Goal: Task Accomplishment & Management: Complete application form

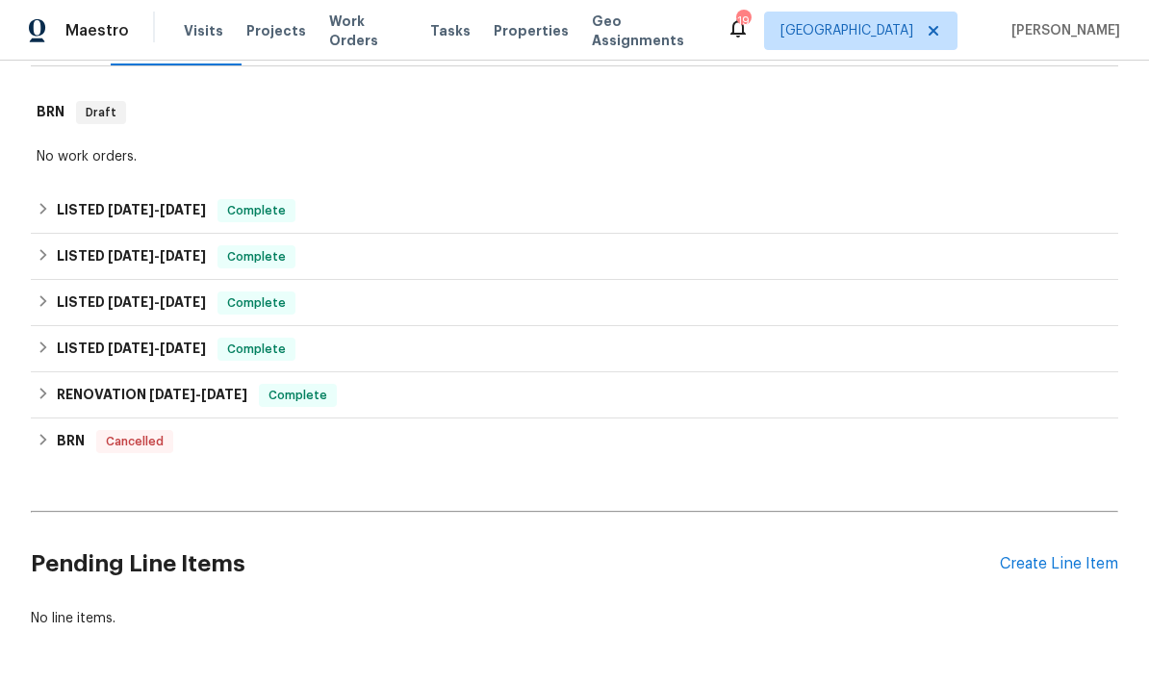
scroll to position [281, 0]
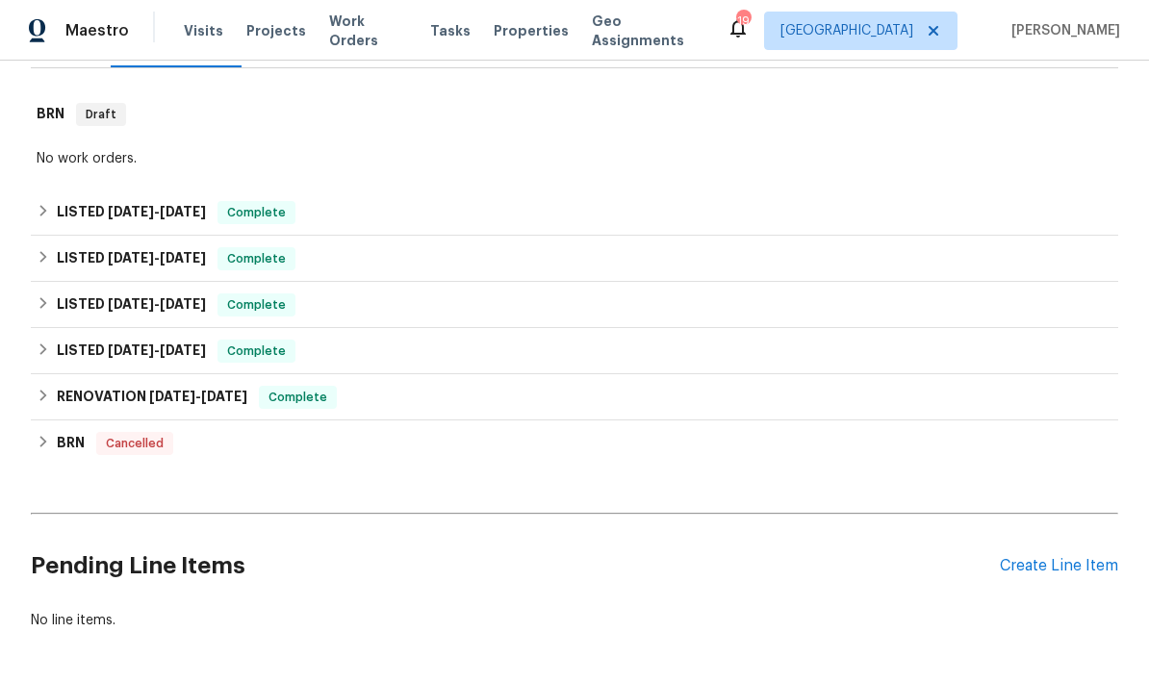
click at [1052, 573] on div "Create Line Item" at bounding box center [1059, 566] width 118 height 18
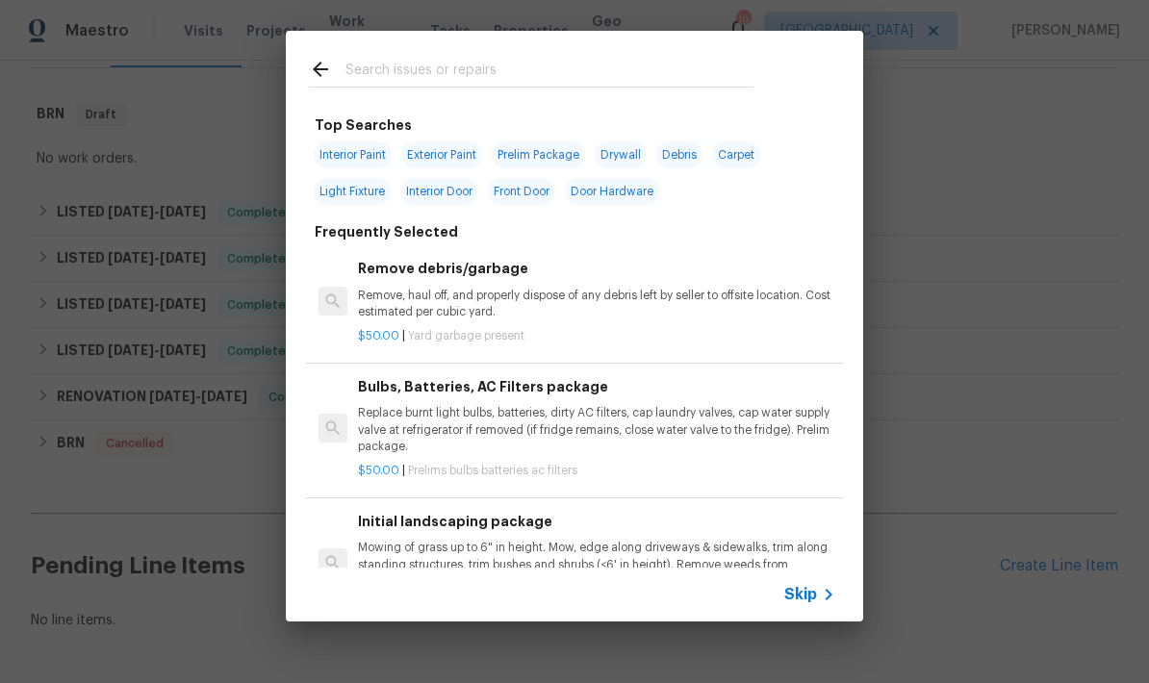
click at [464, 81] on input "text" at bounding box center [549, 72] width 408 height 29
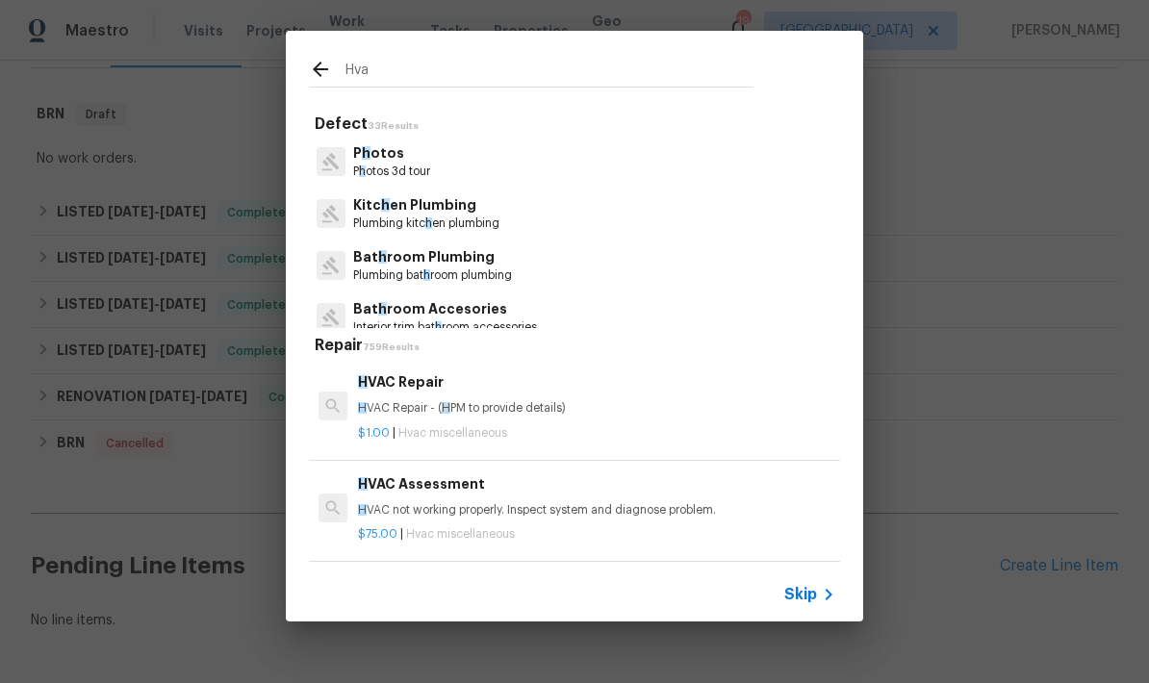
type input "Hvac"
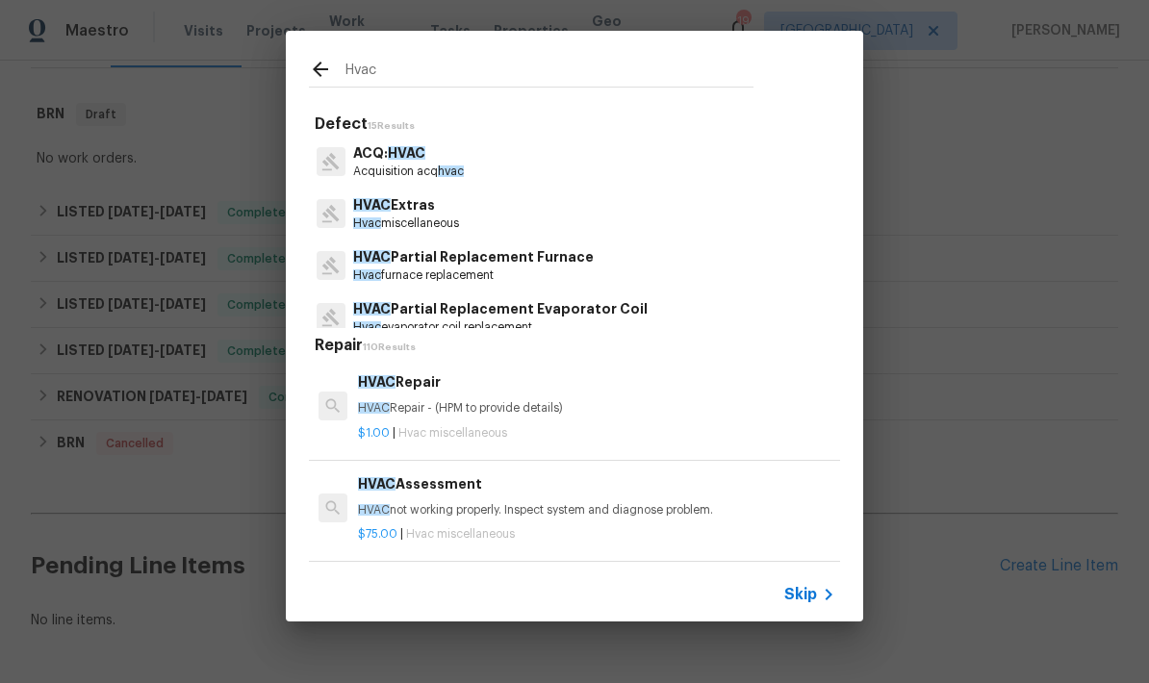
scroll to position [0, 0]
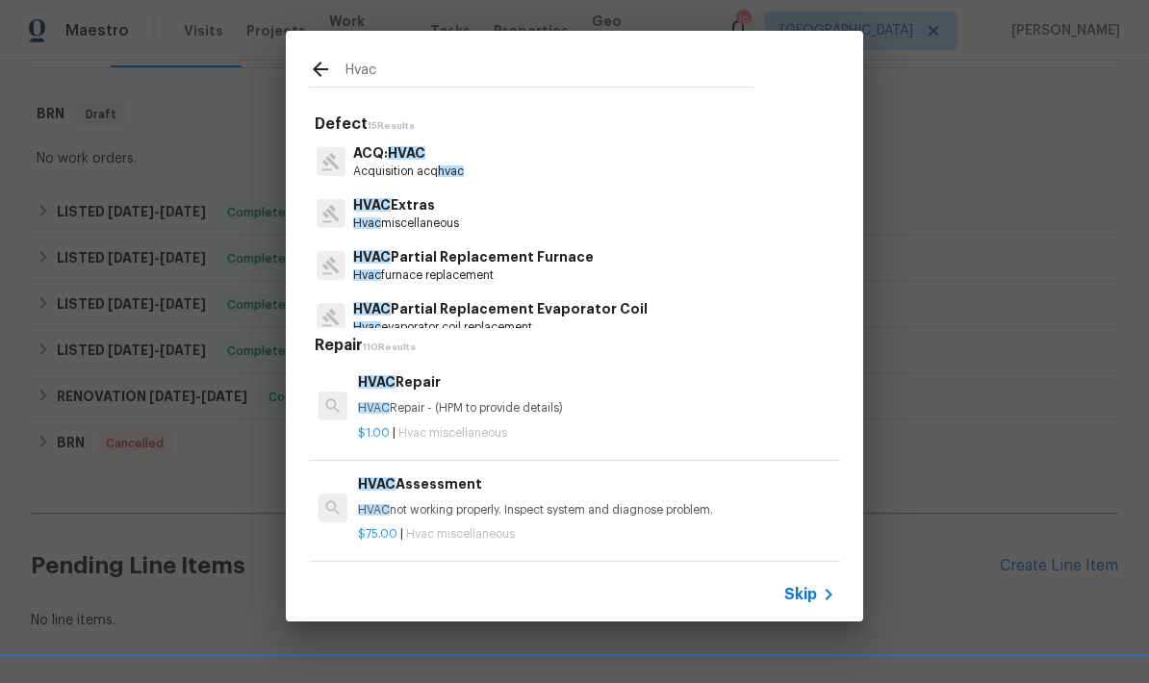
click at [425, 212] on p "HVAC Extras" at bounding box center [406, 205] width 106 height 20
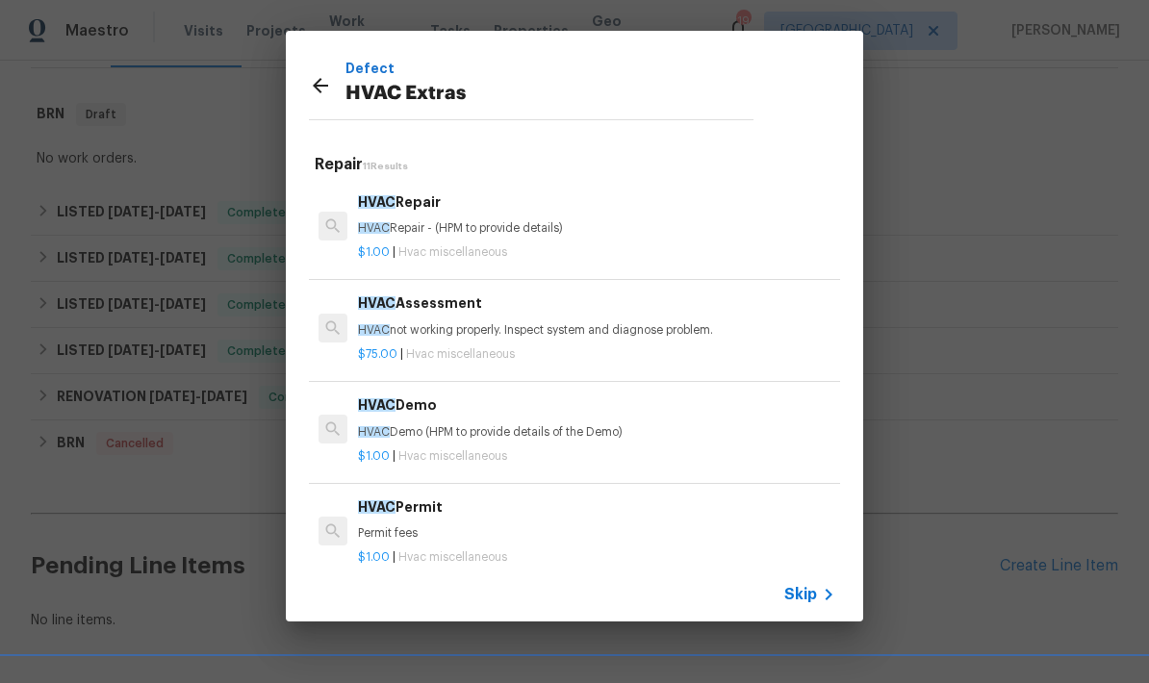
click at [469, 232] on p "HVAC Repair - (HPM to provide details)" at bounding box center [596, 228] width 477 height 16
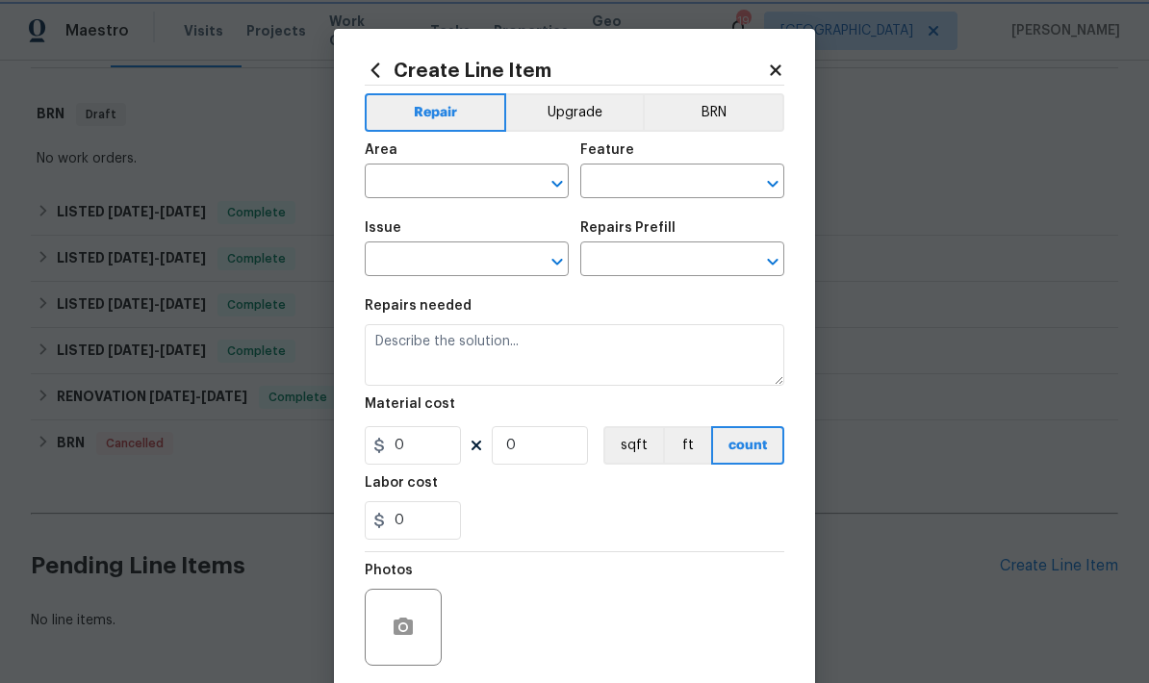
type input "HVAC"
type input "HVAC Extras"
type input "HVAC Repair $1.00"
type textarea "HVAC Repair - (HPM to provide details)"
type input "1"
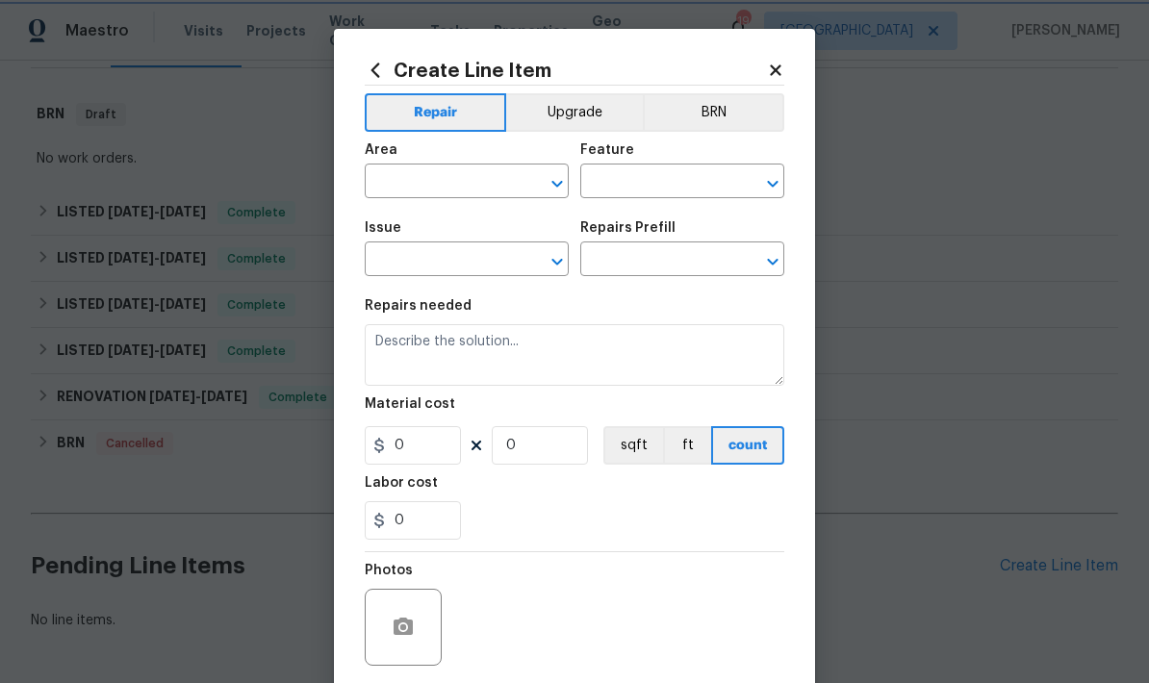
type input "1"
click at [478, 192] on input "text" at bounding box center [440, 183] width 150 height 30
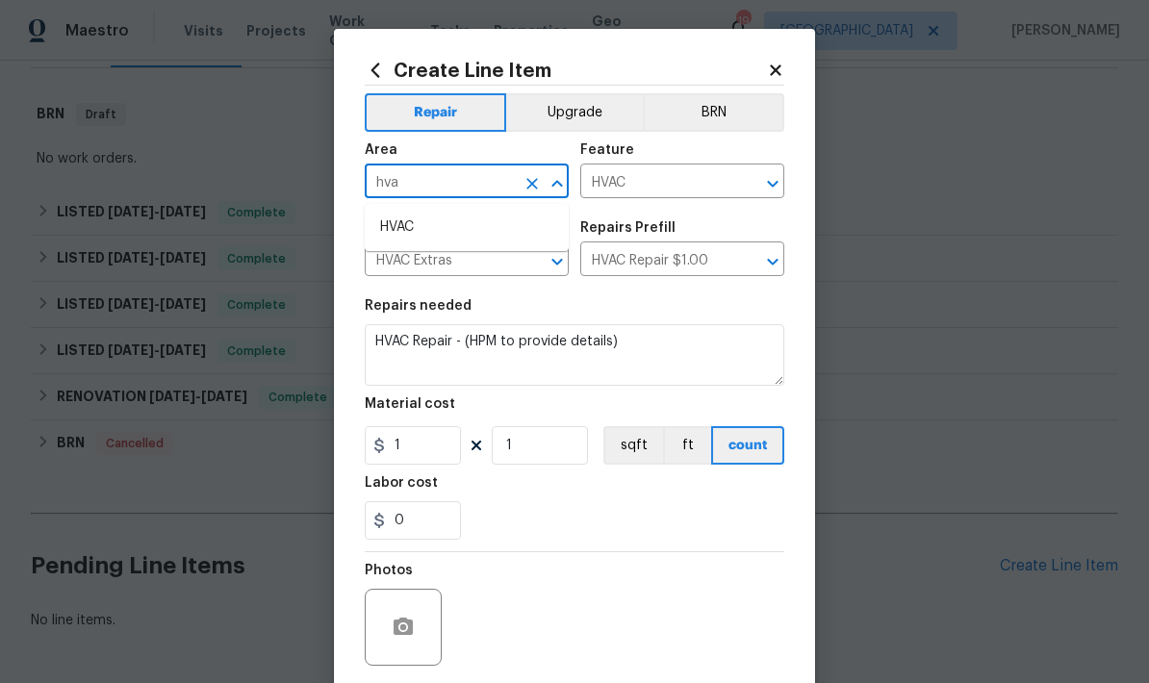
click at [408, 231] on li "HVAC" at bounding box center [467, 228] width 204 height 32
type input "HVAC"
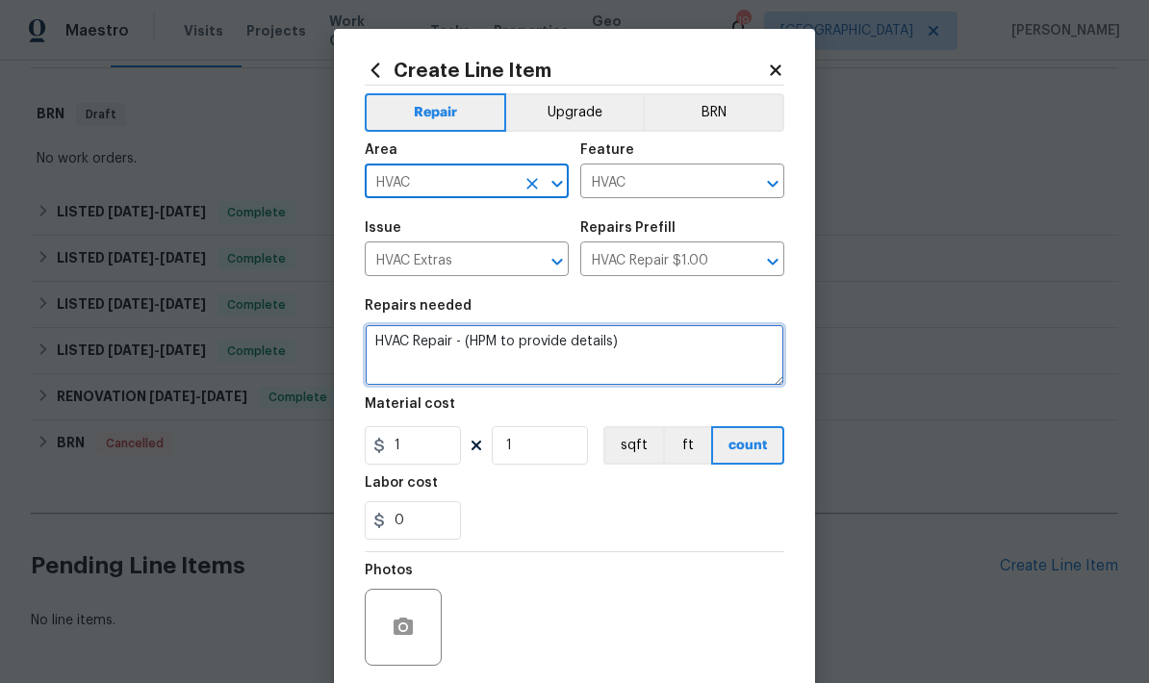
click at [479, 356] on textarea "HVAC Repair - (HPM to provide details)" at bounding box center [575, 355] width 420 height 62
click at [496, 341] on textarea "HVAC Repair -)" at bounding box center [575, 355] width 420 height 62
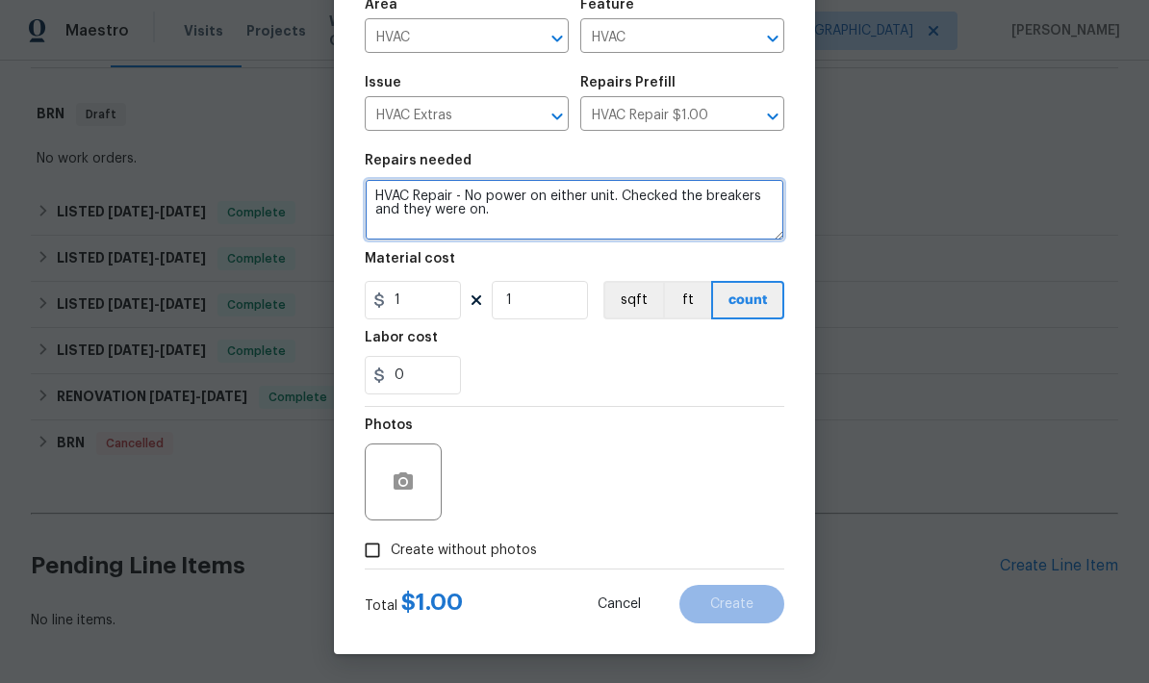
scroll to position [149, 0]
type textarea "HVAC Repair - No power on either unit. Checked the breakers and they were on."
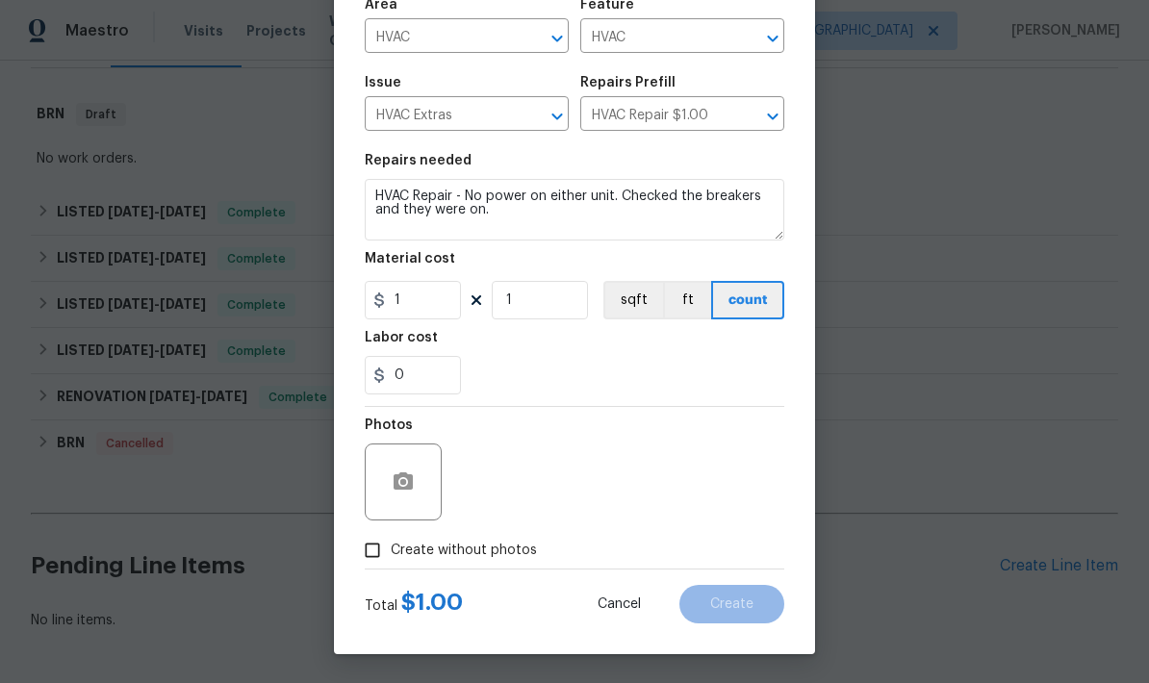
click at [378, 559] on input "Create without photos" at bounding box center [372, 550] width 37 height 37
checkbox input "true"
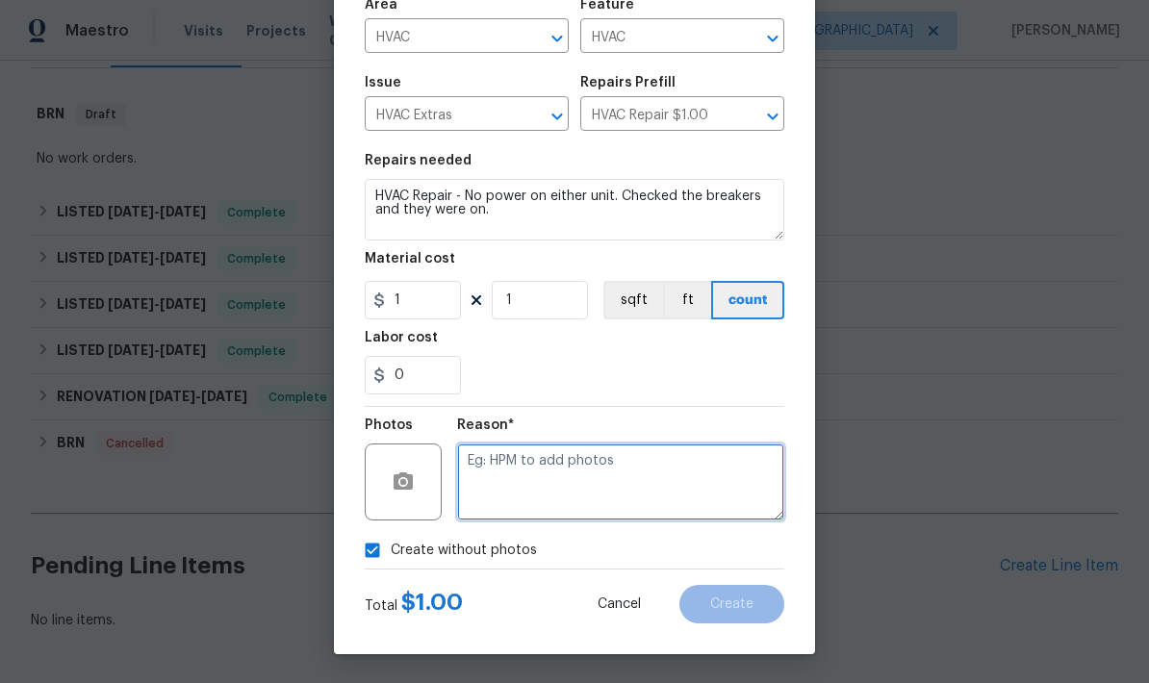
click at [546, 470] on textarea at bounding box center [620, 482] width 327 height 77
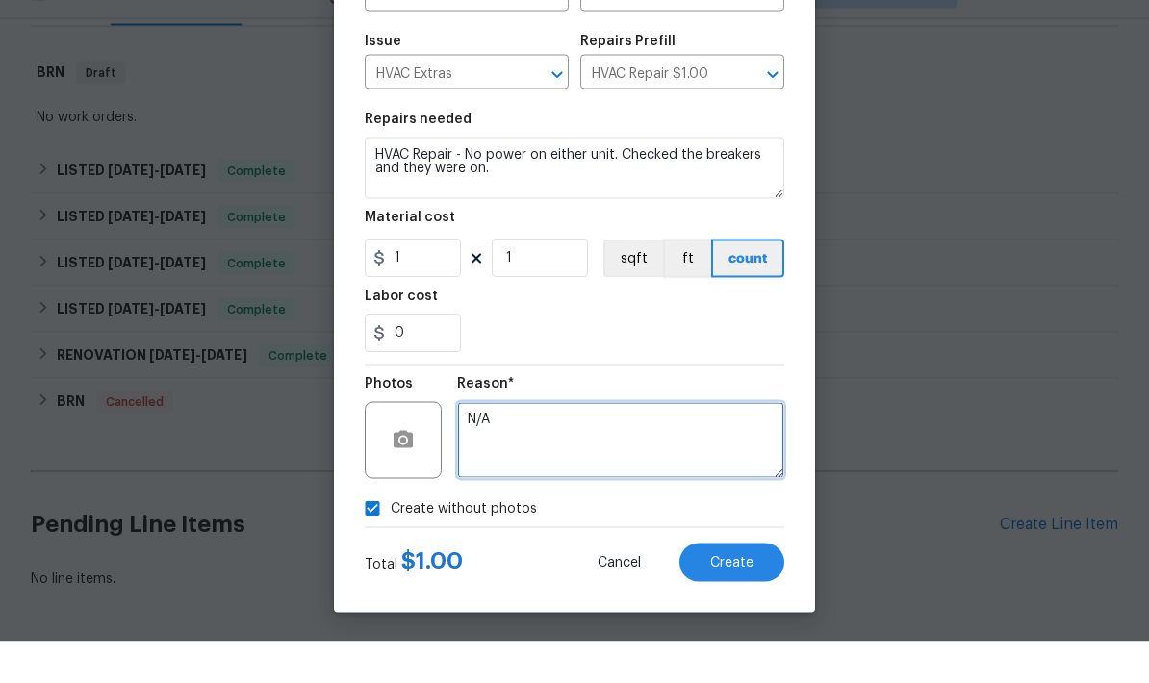
scroll to position [77, 0]
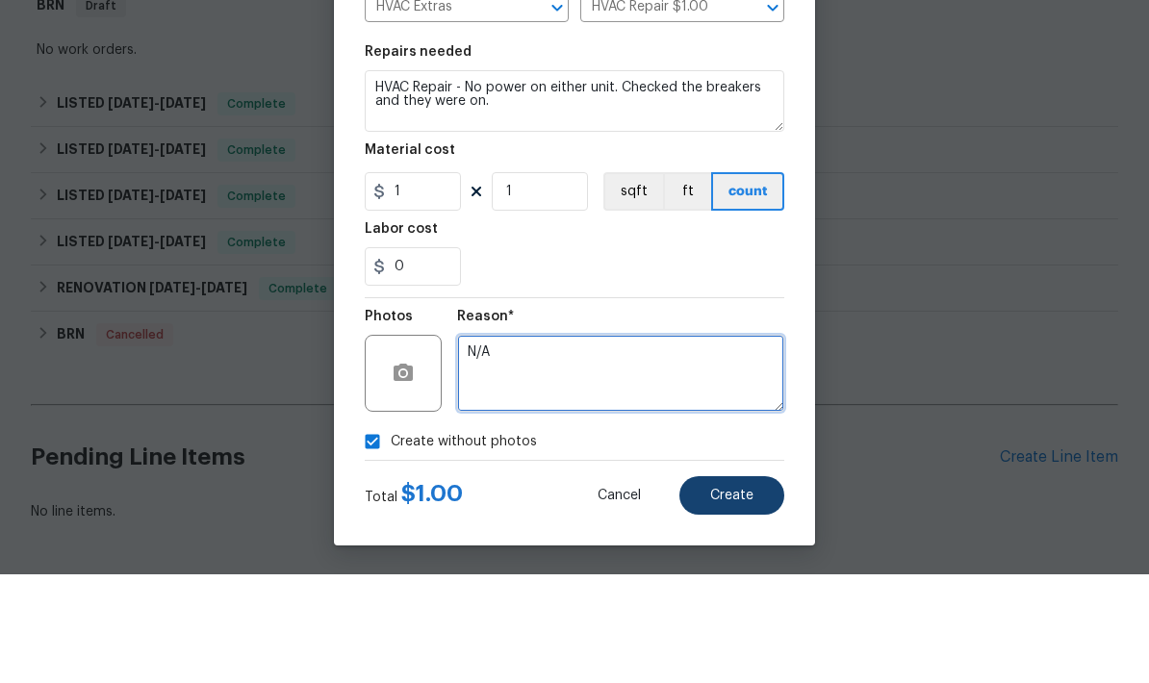
type textarea "N/A"
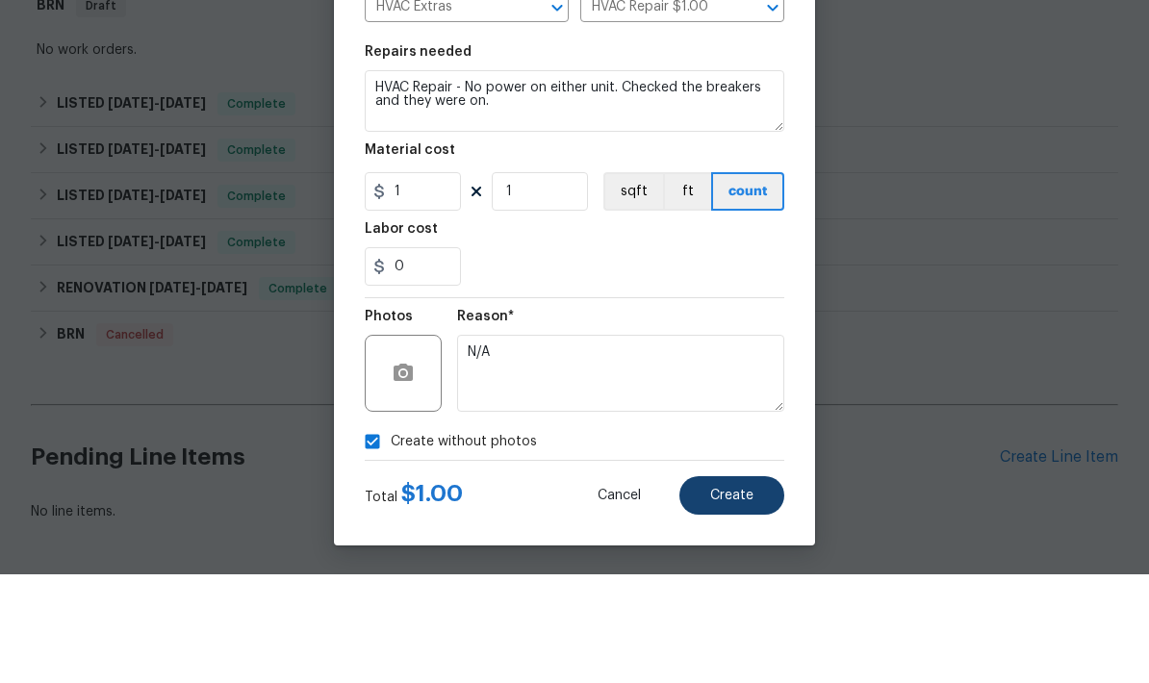
click at [739, 585] on button "Create" at bounding box center [731, 604] width 105 height 38
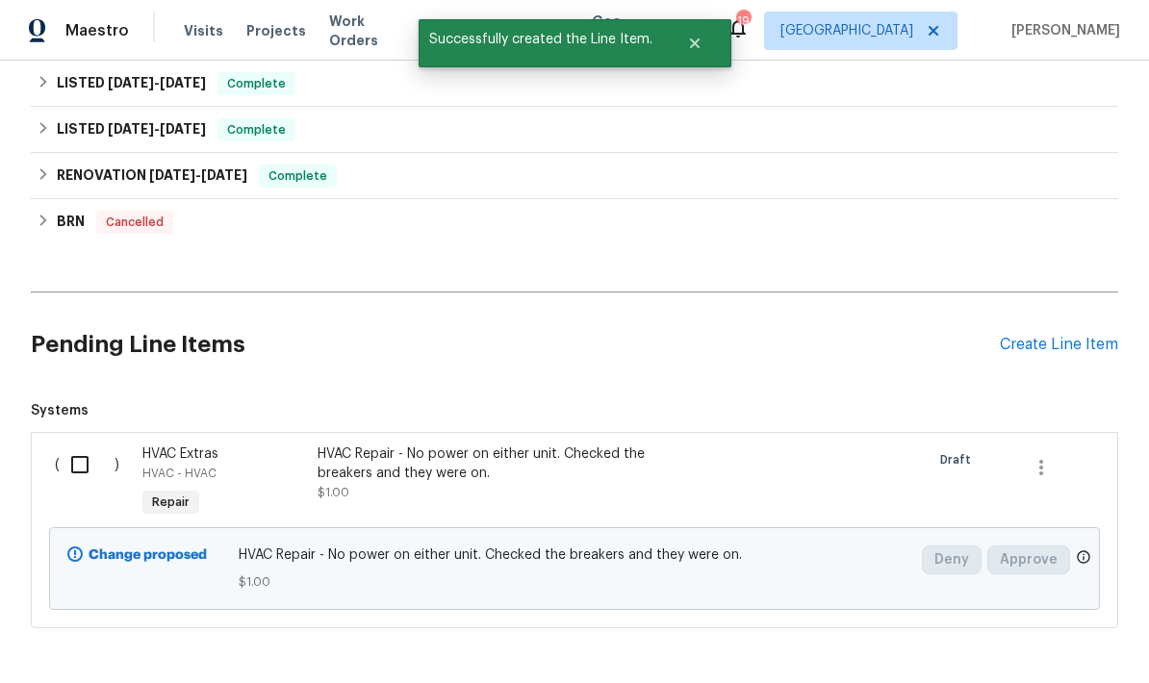
scroll to position [501, 0]
click at [87, 446] on input "checkbox" at bounding box center [87, 466] width 55 height 40
checkbox input "true"
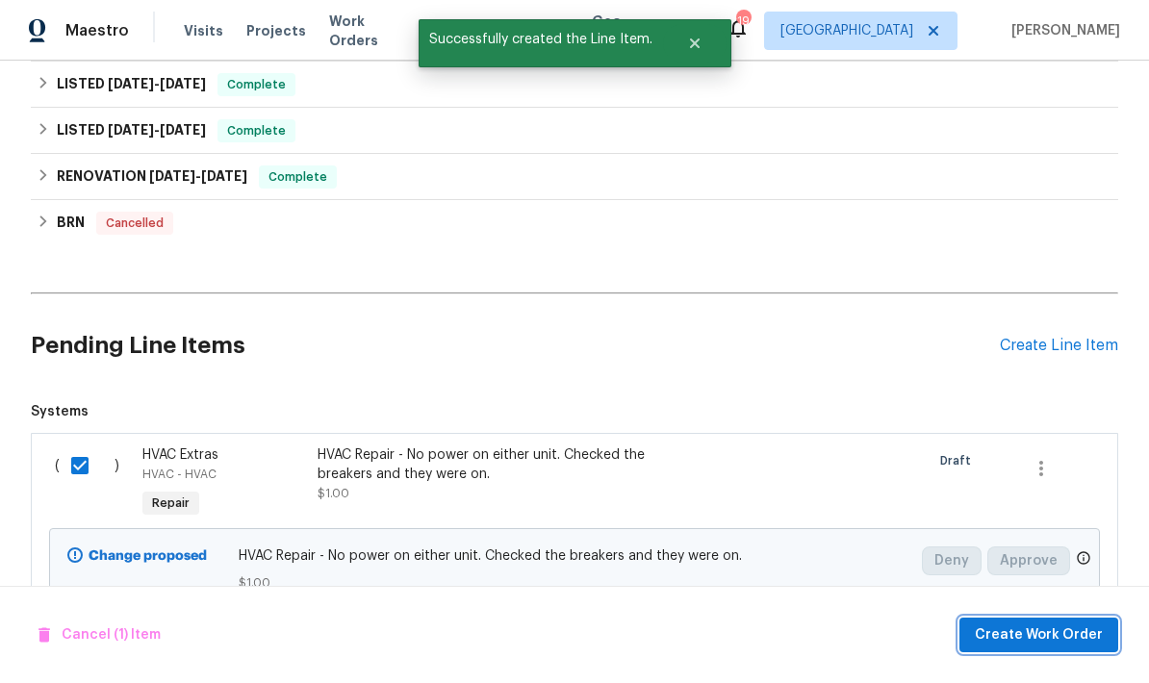
click at [1071, 651] on button "Create Work Order" at bounding box center [1038, 636] width 159 height 36
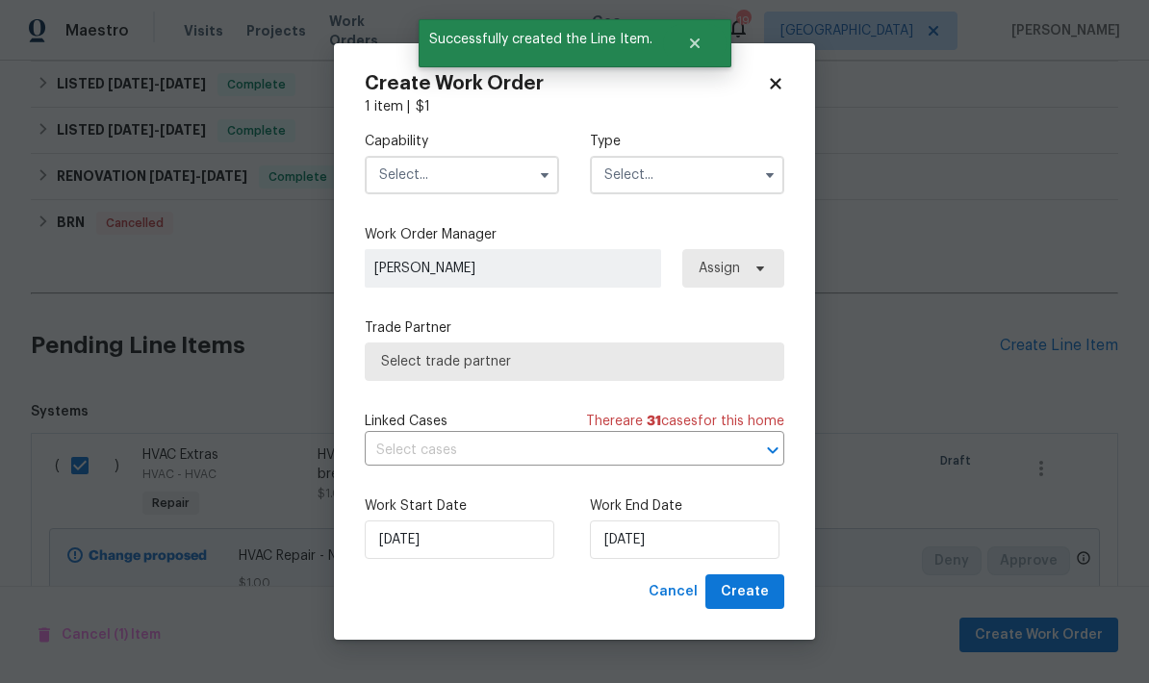
click at [517, 190] on input "text" at bounding box center [462, 175] width 194 height 38
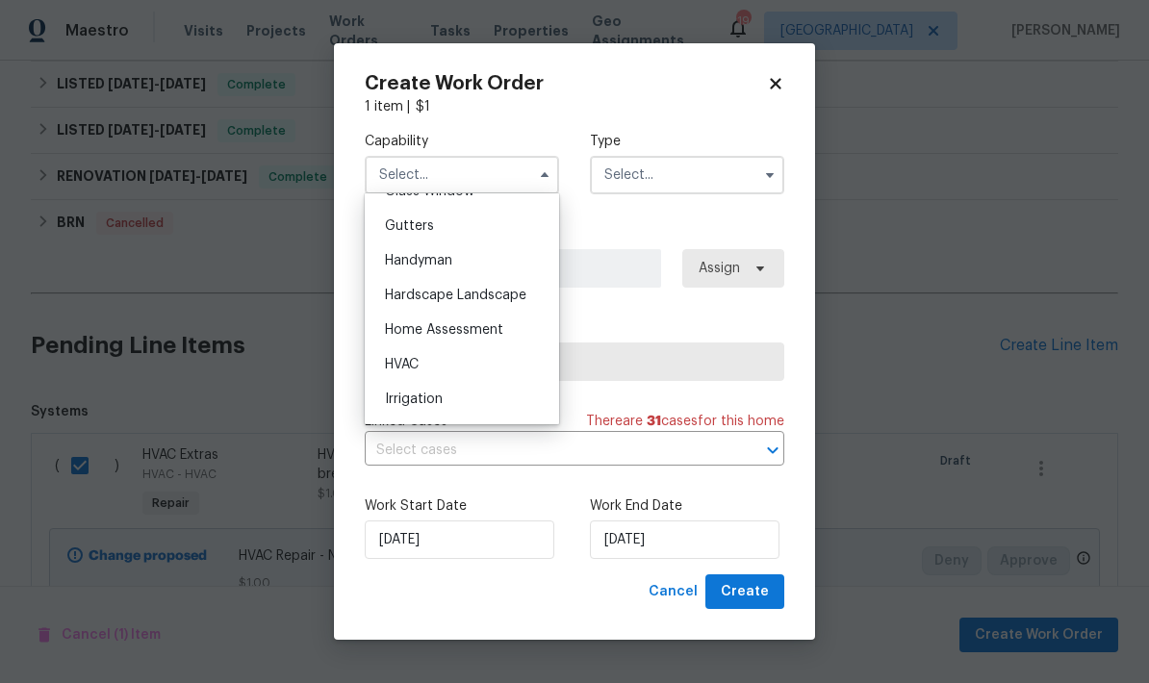
scroll to position [1017, 0]
click at [421, 369] on div "HVAC" at bounding box center [461, 361] width 185 height 35
type input "HVAC"
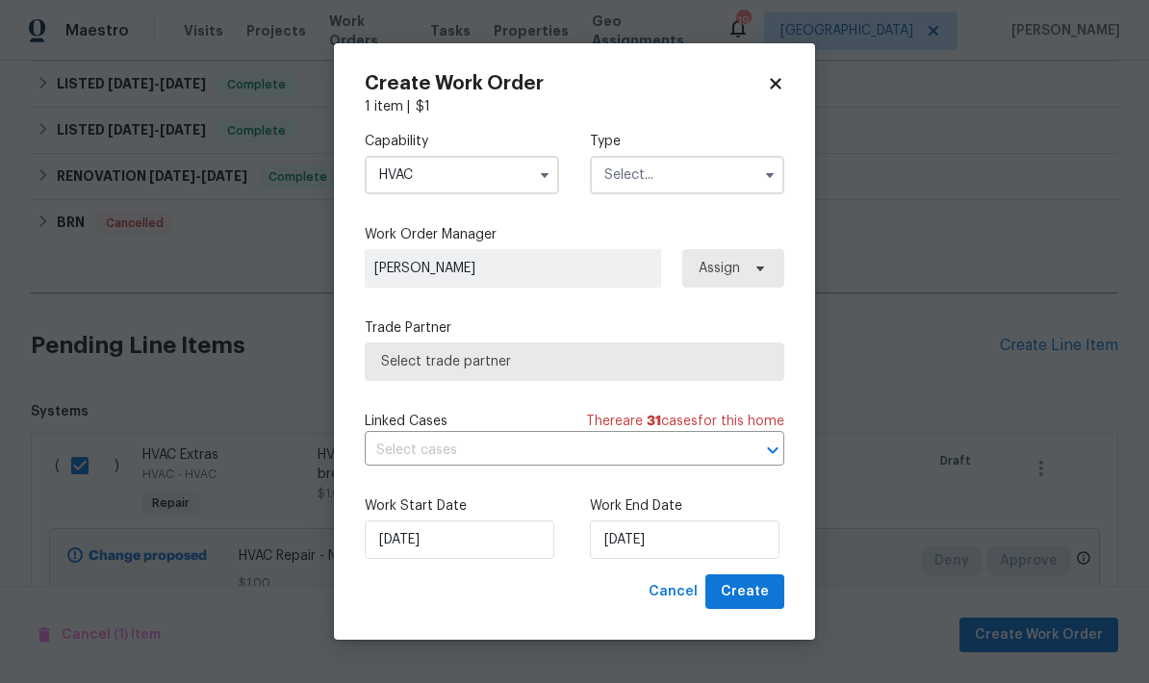
click at [693, 177] on input "text" at bounding box center [687, 175] width 194 height 38
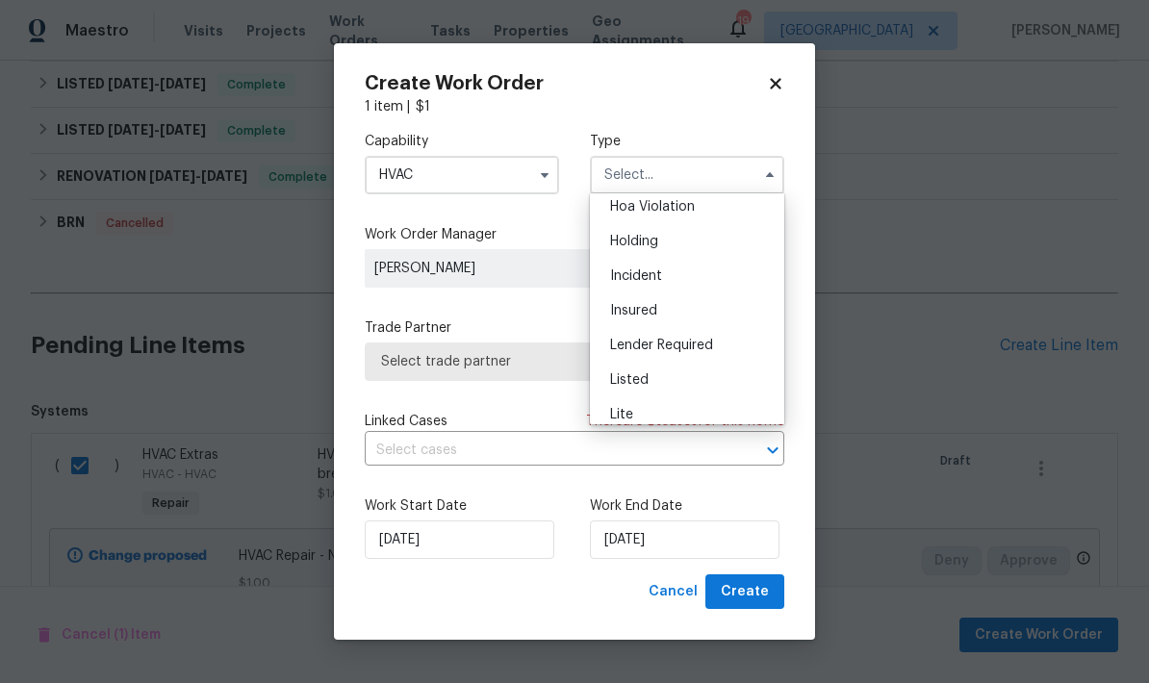
scroll to position [49, 0]
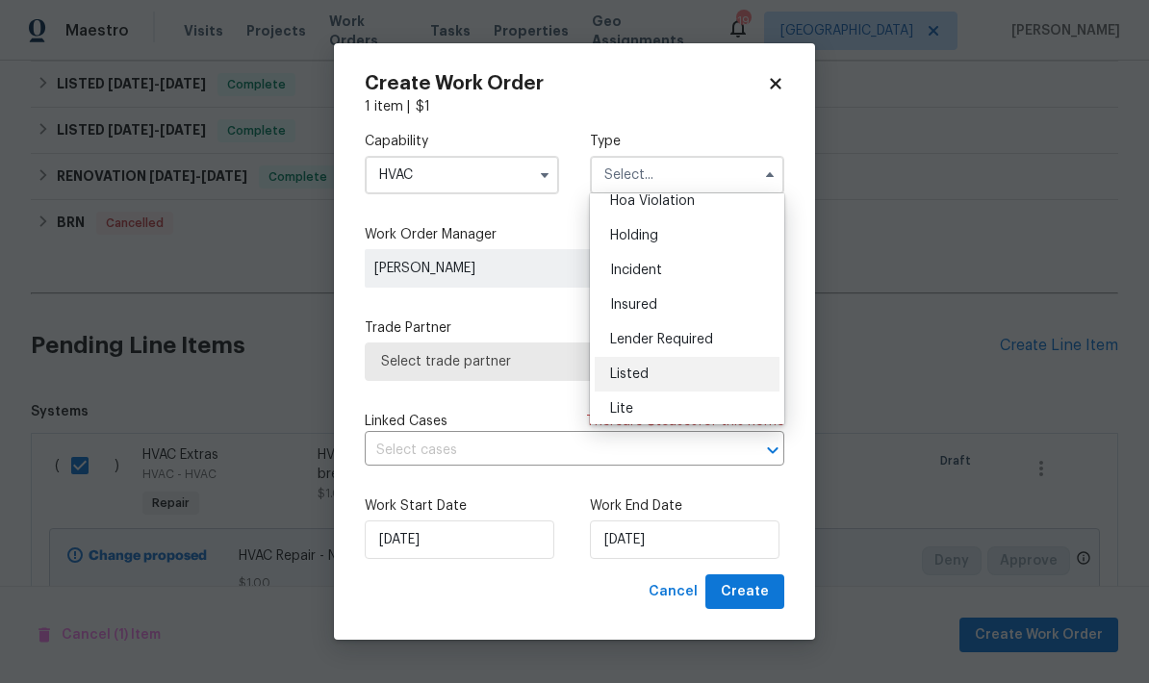
click at [641, 379] on span "Listed" at bounding box center [629, 374] width 38 height 13
type input "Listed"
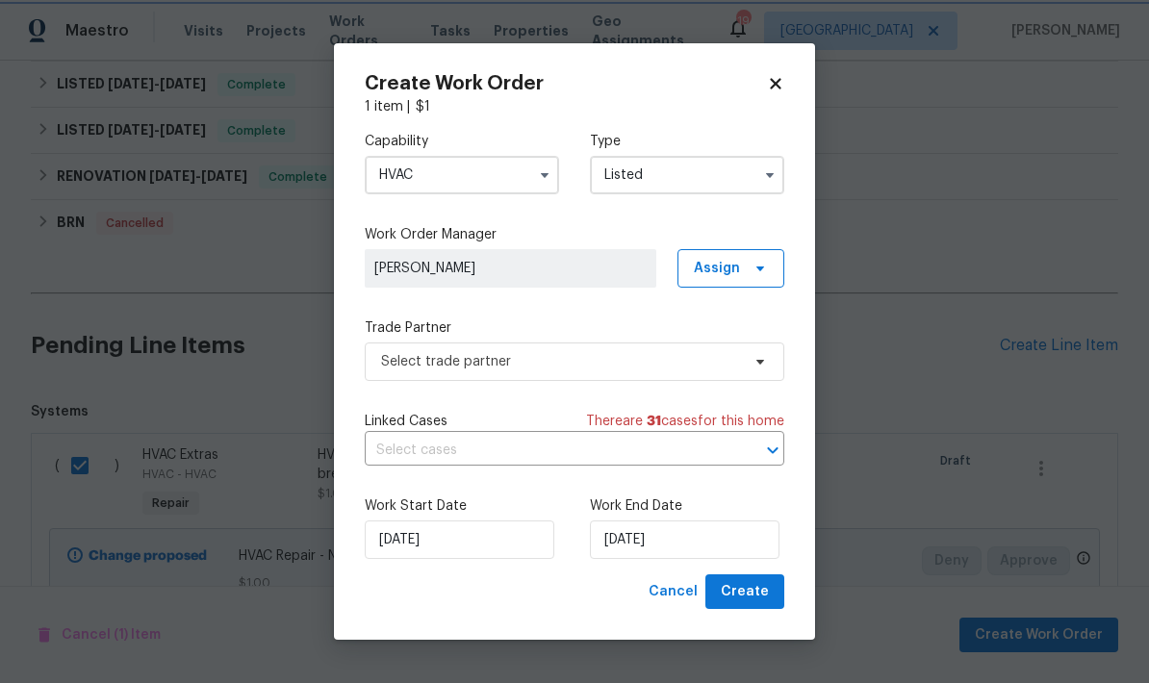
scroll to position [0, 0]
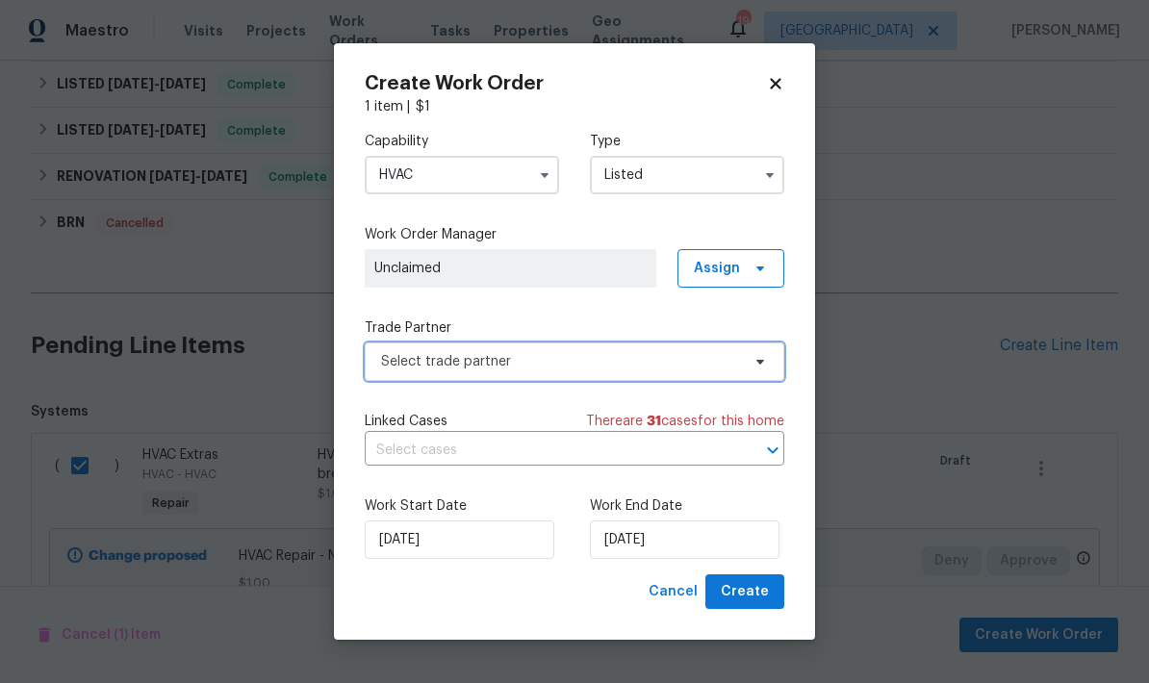
click at [550, 366] on span "Select trade partner" at bounding box center [560, 361] width 359 height 19
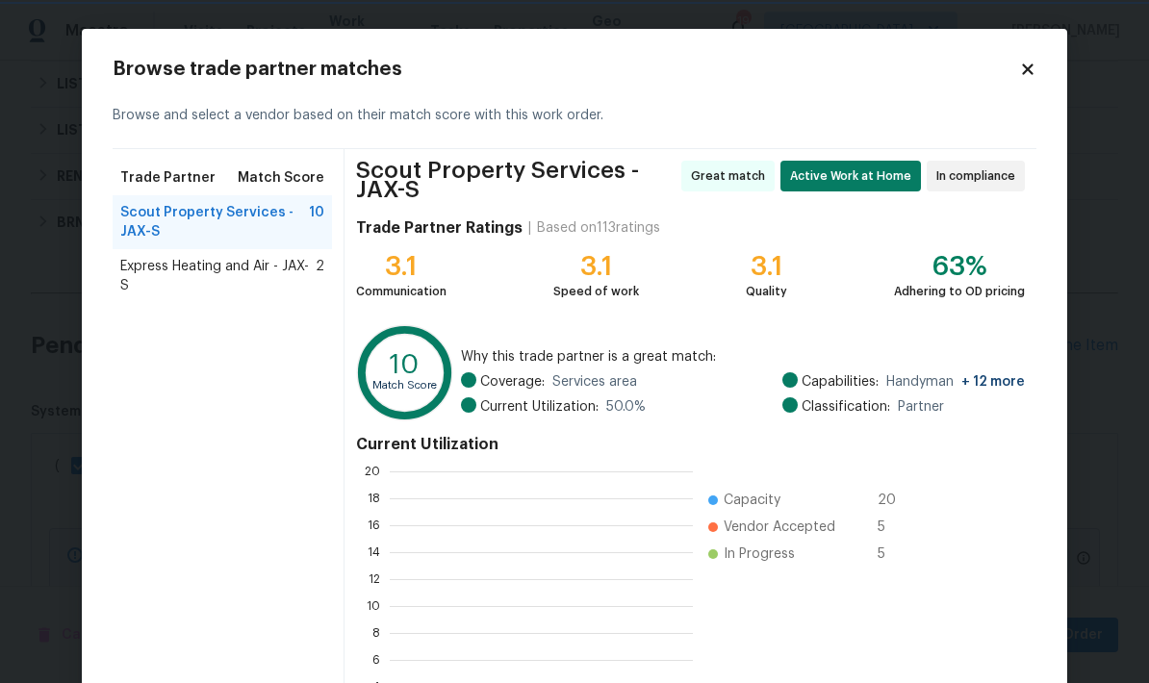
scroll to position [269, 303]
click at [293, 264] on span "Express Heating and Air - JAX-S" at bounding box center [217, 276] width 195 height 38
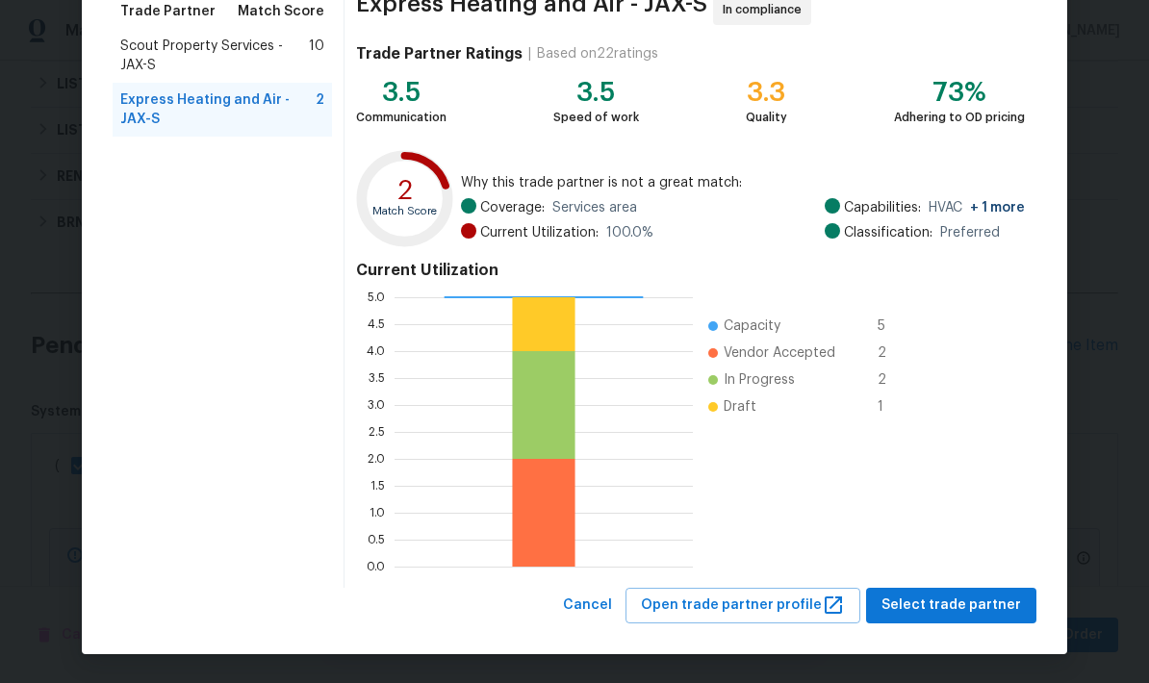
scroll to position [166, 0]
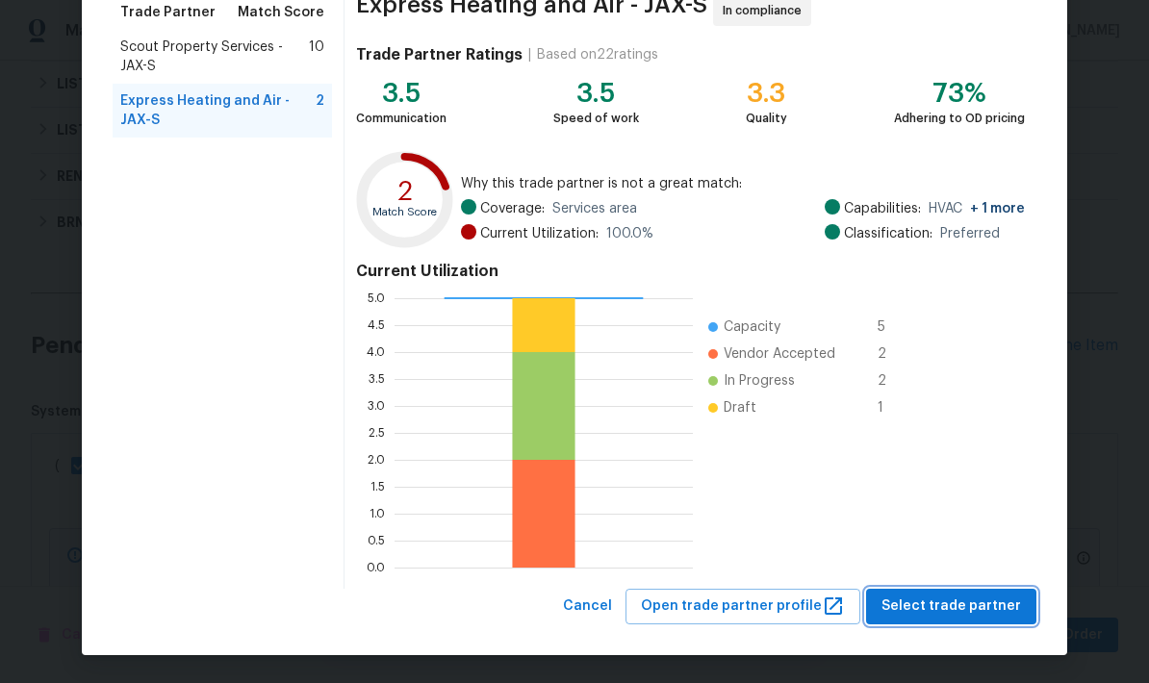
click at [957, 612] on span "Select trade partner" at bounding box center [951, 607] width 140 height 24
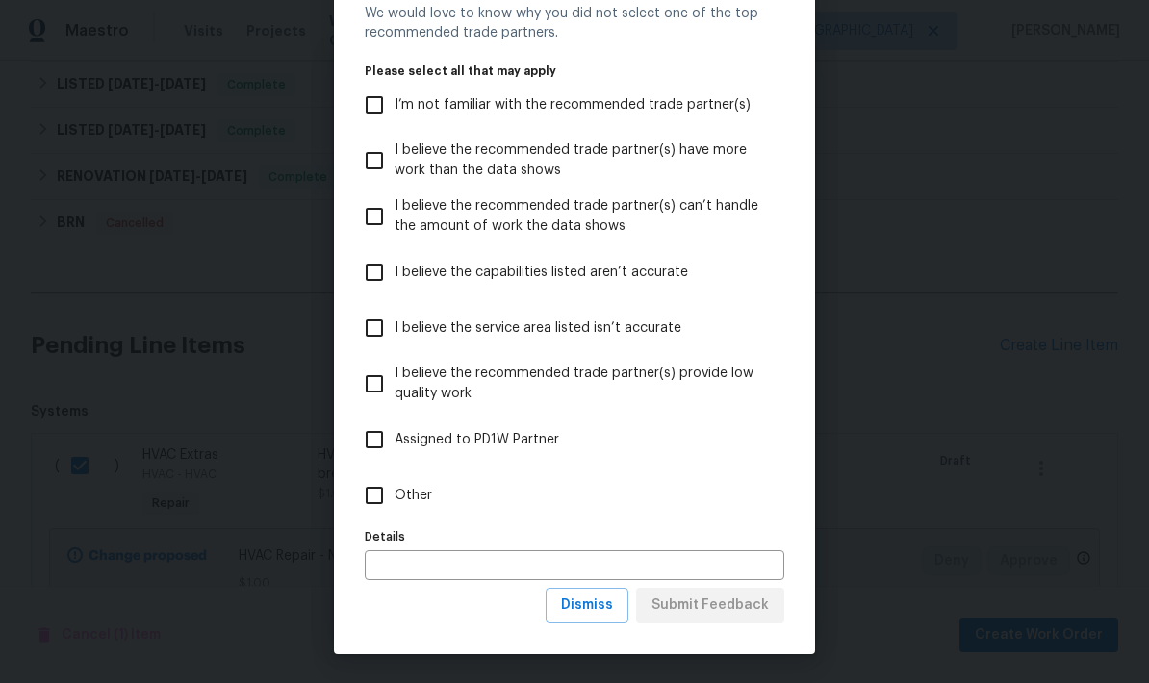
scroll to position [80, 0]
click at [378, 497] on input "Other" at bounding box center [374, 495] width 40 height 40
checkbox input "true"
click at [705, 613] on span "Submit Feedback" at bounding box center [709, 606] width 117 height 24
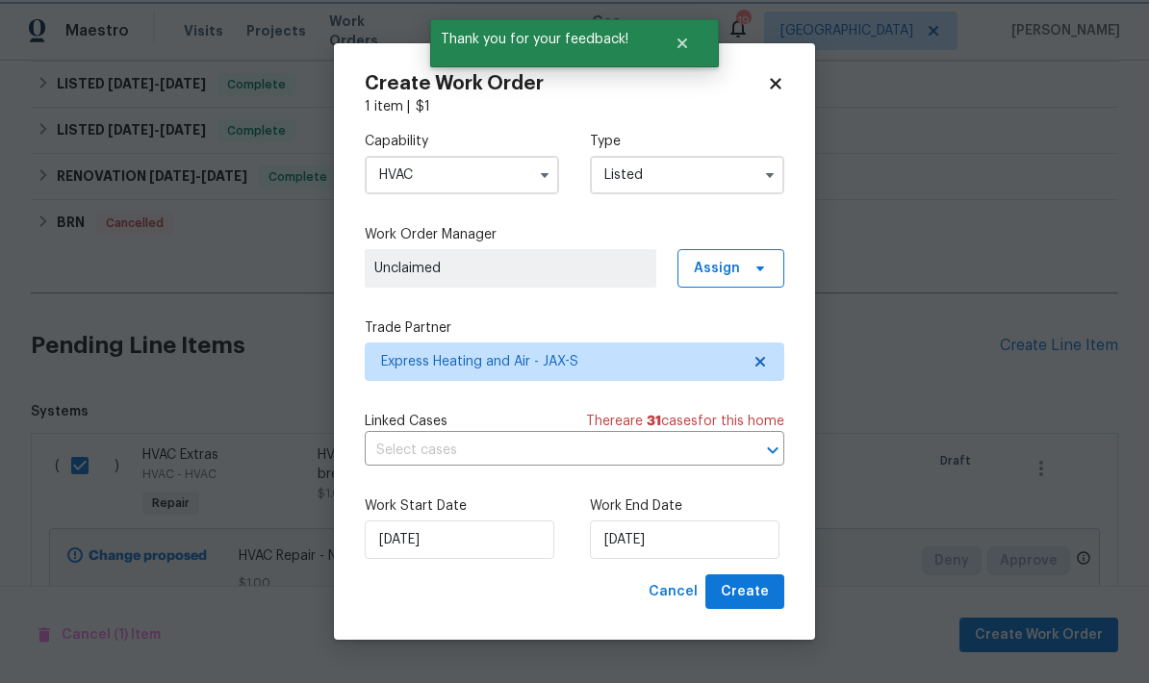
scroll to position [0, 0]
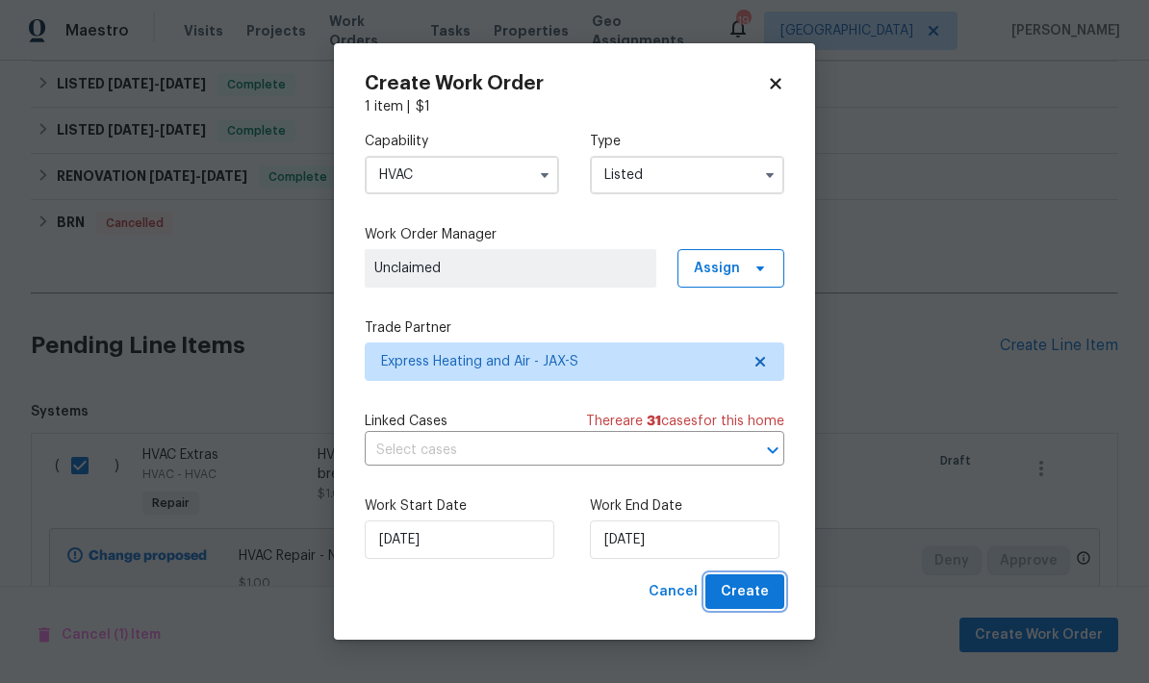
click at [757, 599] on span "Create" at bounding box center [745, 592] width 48 height 24
checkbox input "false"
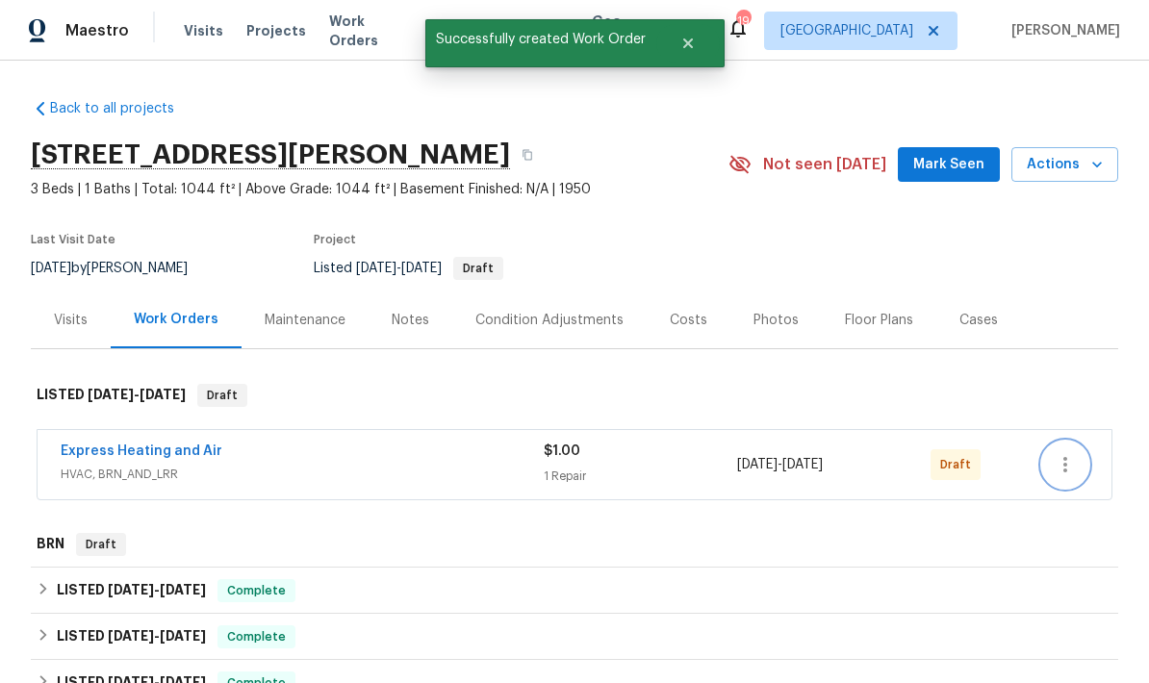
click at [1076, 453] on icon "button" at bounding box center [1065, 464] width 23 height 23
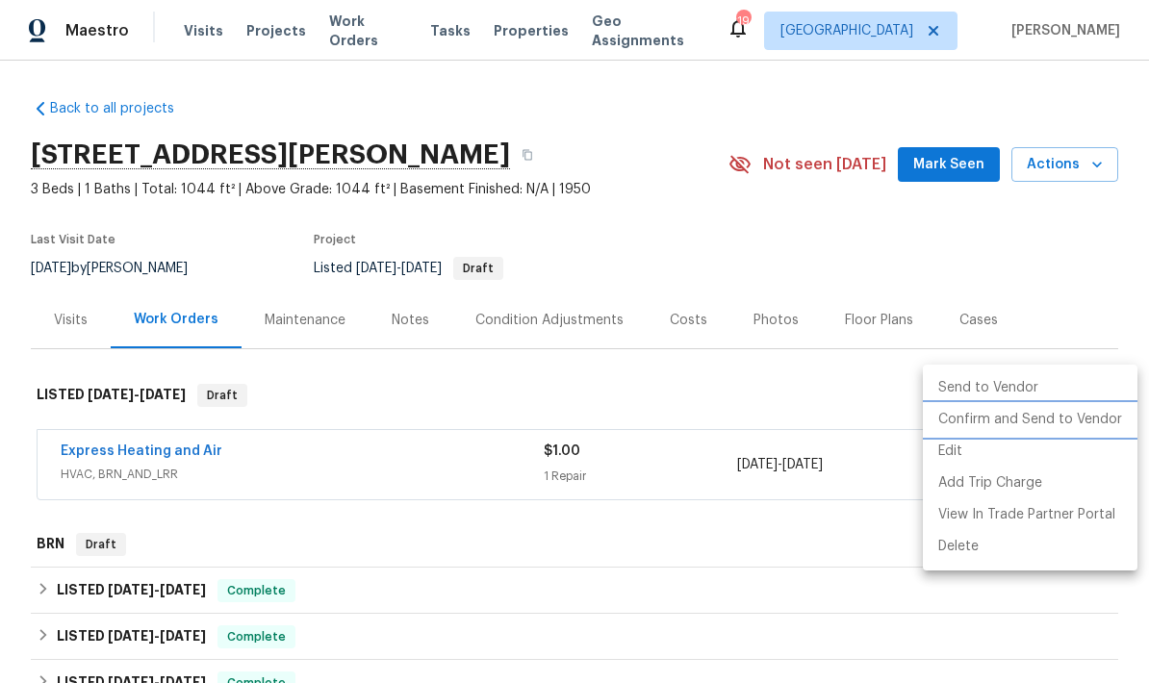
click at [1000, 421] on li "Confirm and Send to Vendor" at bounding box center [1030, 420] width 215 height 32
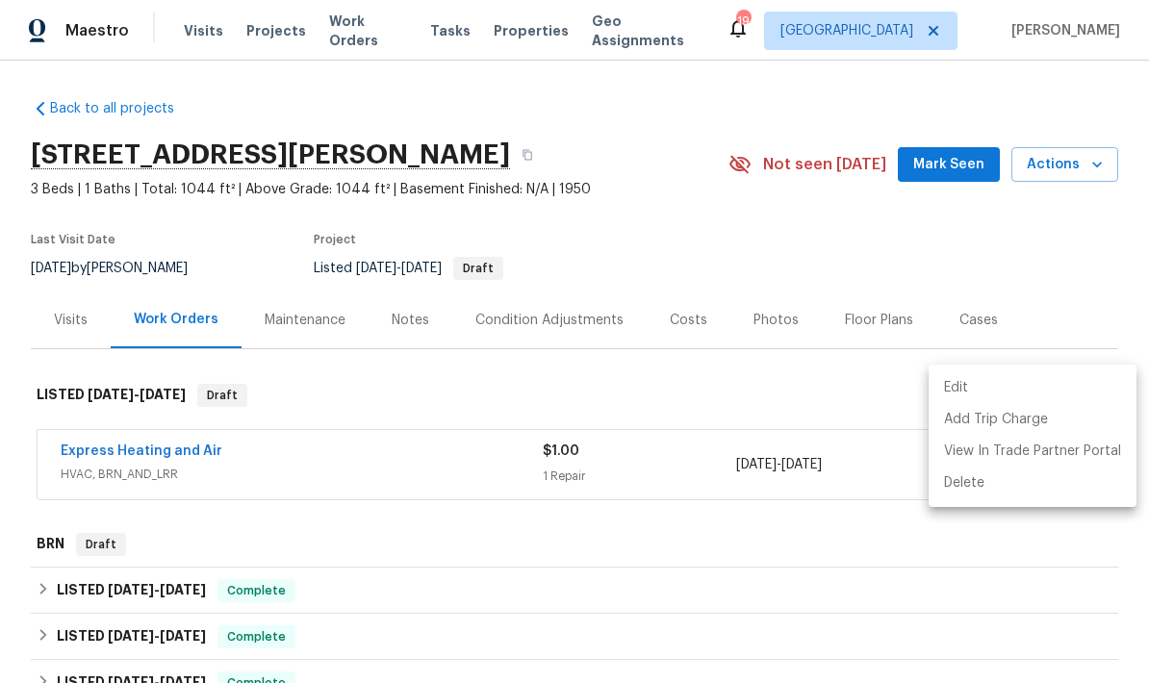
click at [974, 305] on div at bounding box center [574, 341] width 1149 height 683
